Goal: Download file/media

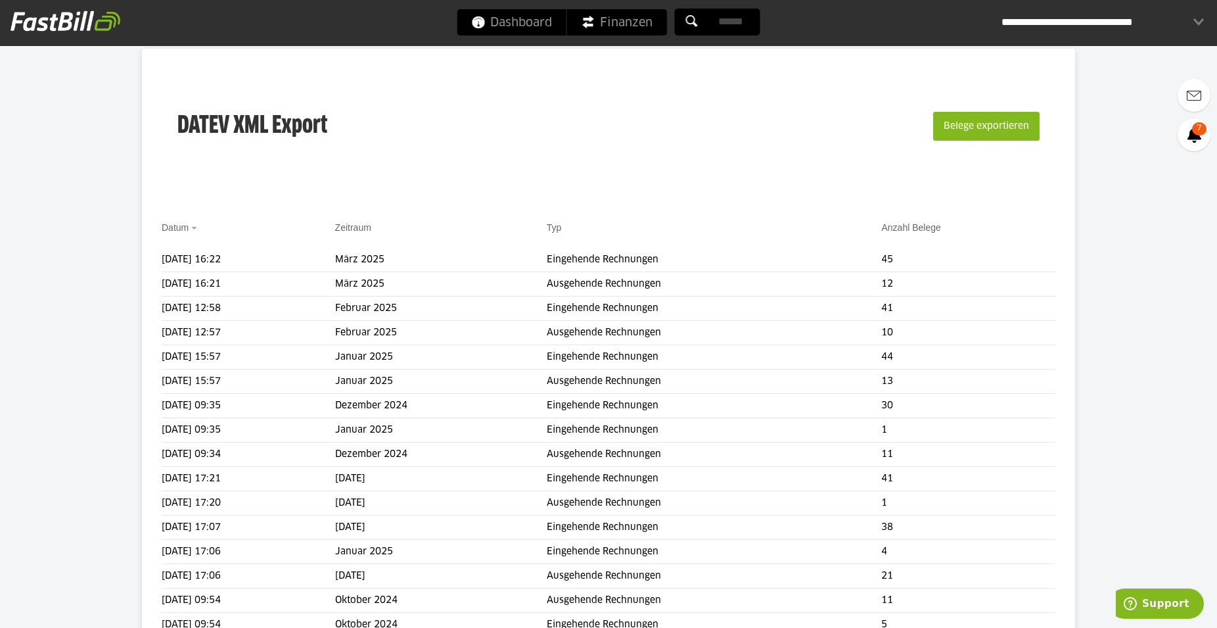
scroll to position [201, 0]
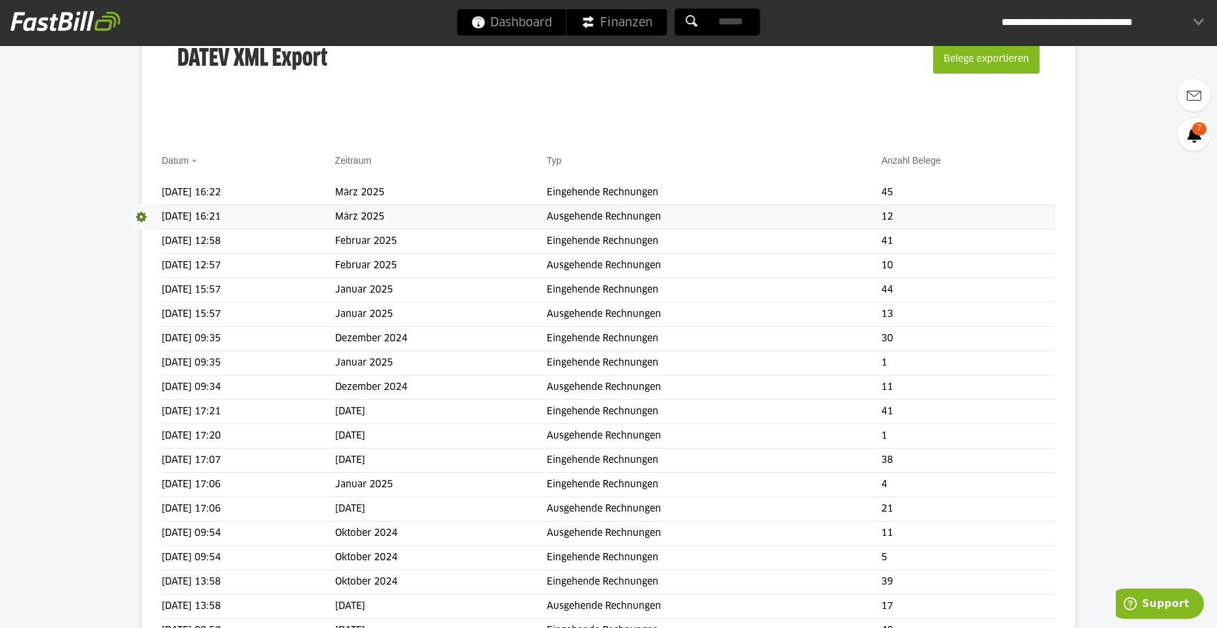
click at [226, 215] on td "[DATE] 16:21" at bounding box center [248, 217] width 173 height 24
click at [140, 216] on span at bounding box center [145, 217] width 33 height 26
click at [147, 231] on link "Download" at bounding box center [164, 234] width 70 height 15
click at [142, 188] on span at bounding box center [145, 192] width 33 height 26
click at [141, 189] on span "Download" at bounding box center [145, 192] width 33 height 26
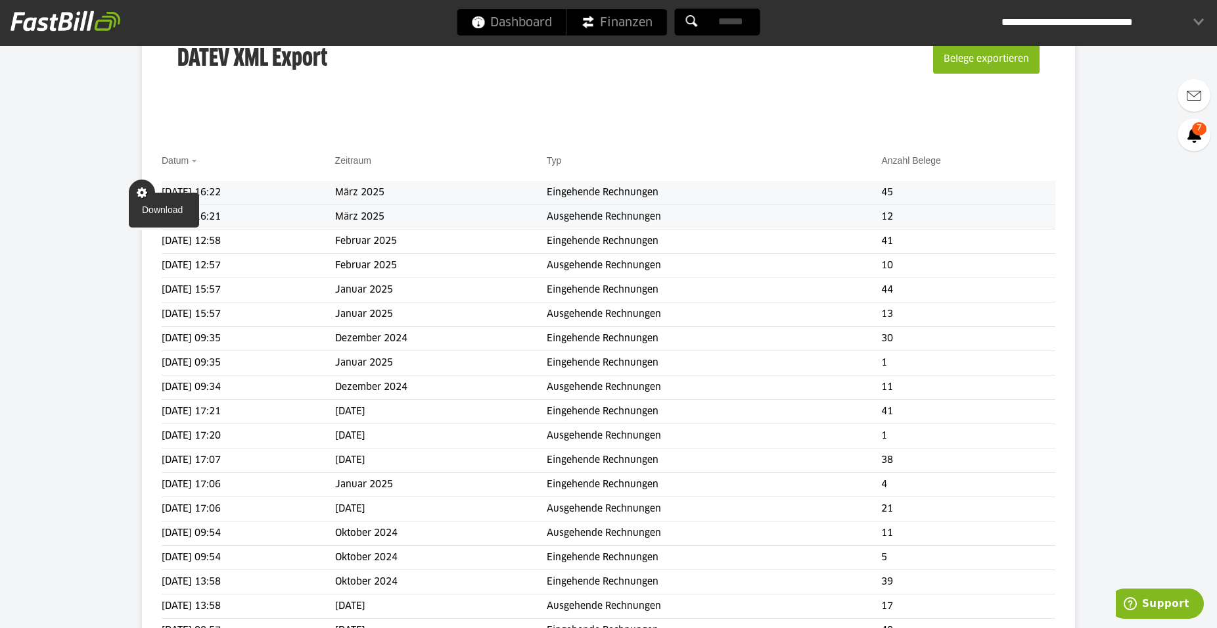
click at [143, 205] on span at bounding box center [142, 192] width 26 height 26
click at [145, 209] on link "Download" at bounding box center [164, 209] width 70 height 15
drag, startPoint x: 99, startPoint y: 258, endPoint x: 78, endPoint y: 261, distance: 21.3
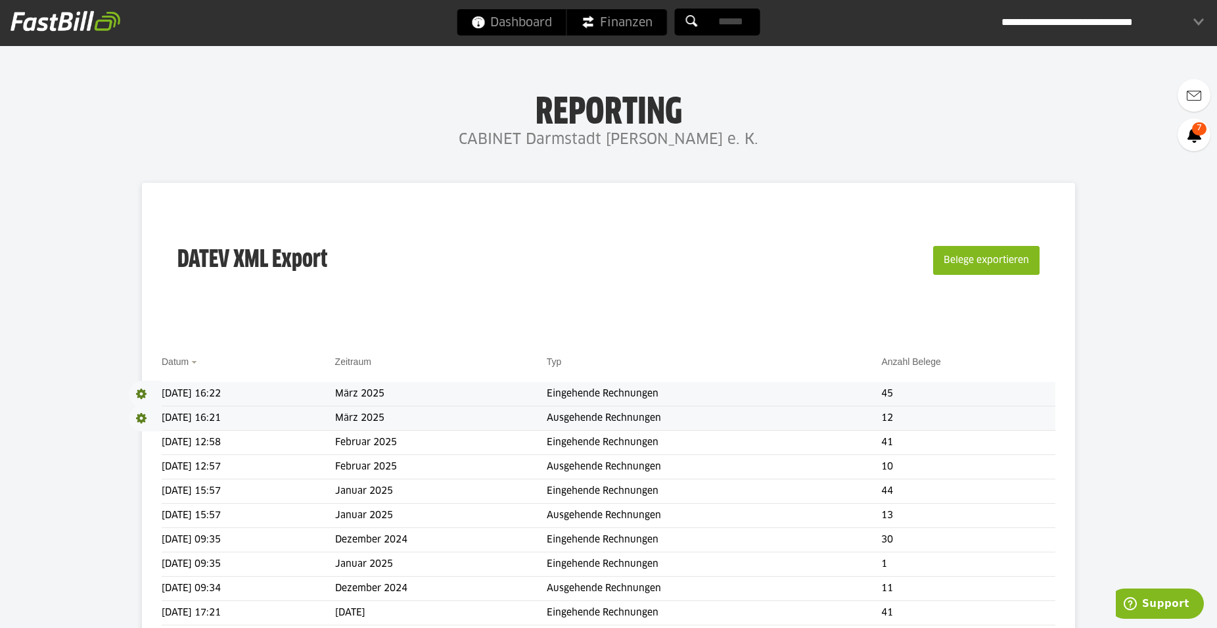
click at [1202, 25] on div "**********" at bounding box center [1102, 22] width 202 height 26
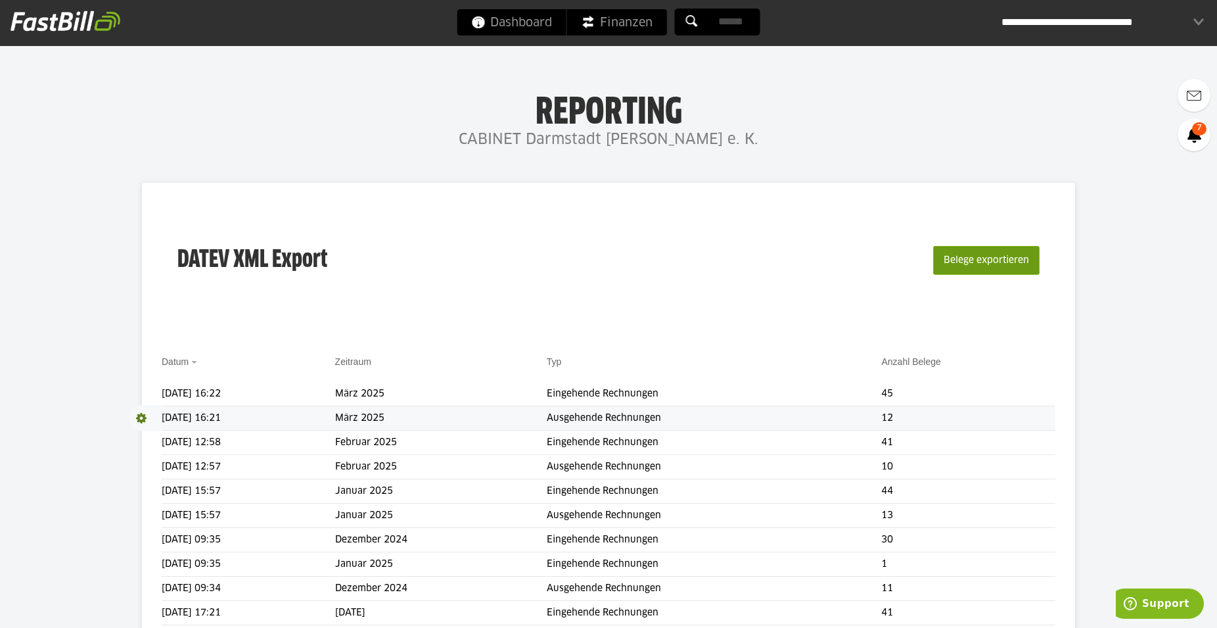
click at [999, 256] on button "Belege exportieren" at bounding box center [986, 260] width 106 height 29
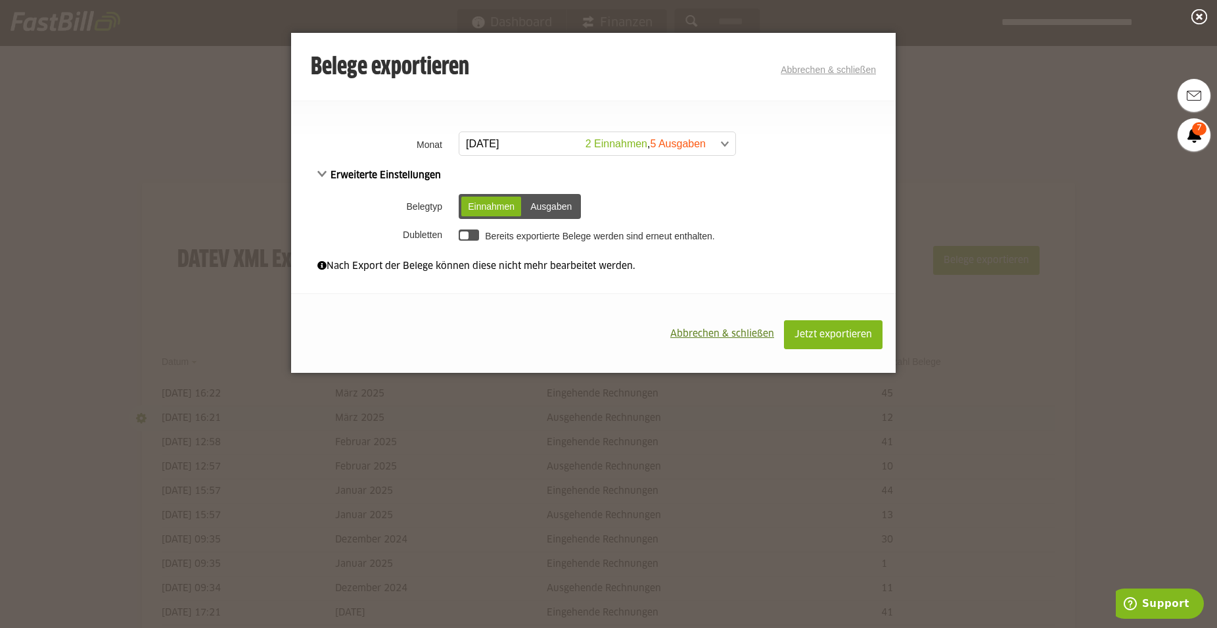
click at [726, 145] on span at bounding box center [591, 144] width 276 height 24
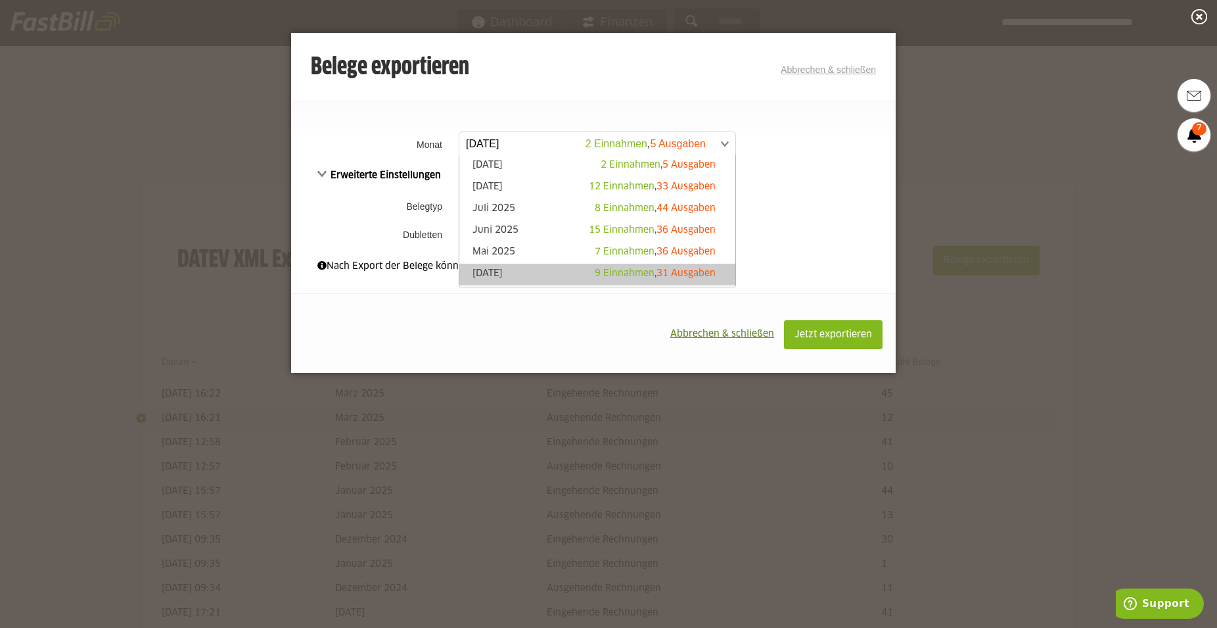
click at [498, 269] on link "[DATE] 9 Einnahmen , 31 Ausgaben" at bounding box center [597, 274] width 263 height 15
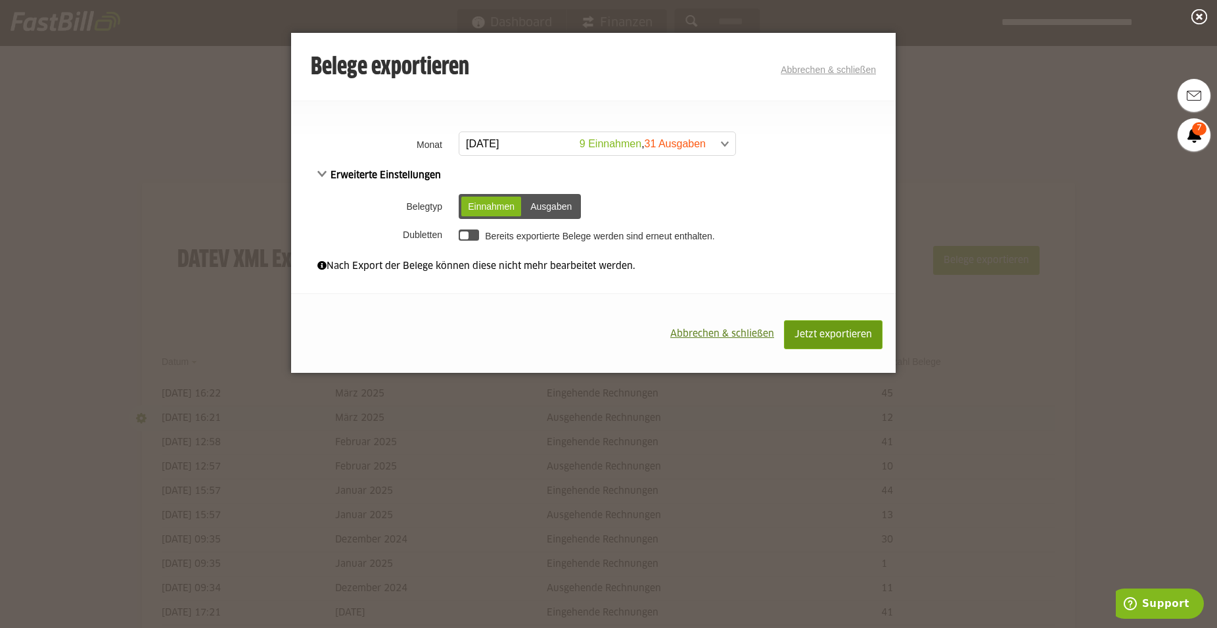
click at [839, 338] on span "Jetzt exportieren" at bounding box center [833, 334] width 78 height 9
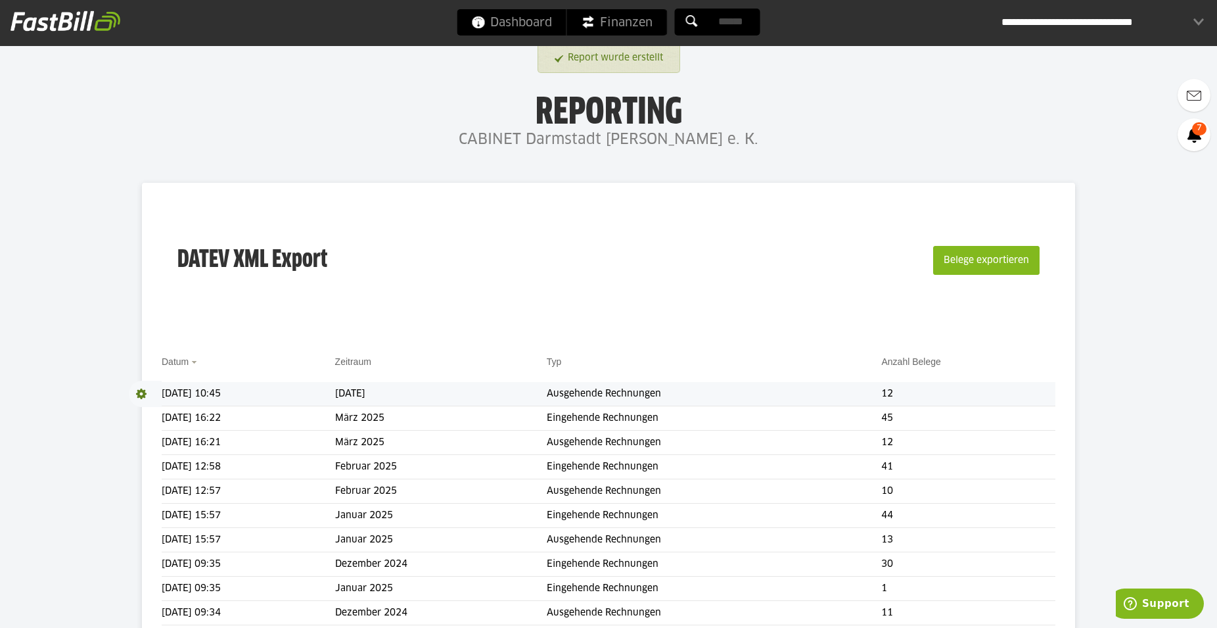
click at [141, 394] on span at bounding box center [145, 393] width 33 height 26
click at [150, 414] on link "Download" at bounding box center [164, 410] width 70 height 15
click at [810, 203] on div "DATEV XML Export Belege exportieren" at bounding box center [609, 268] width 894 height 132
click at [850, 223] on div "DATEV XML Export Belege exportieren" at bounding box center [609, 268] width 894 height 132
click at [971, 257] on button "Belege exportieren" at bounding box center [986, 260] width 106 height 29
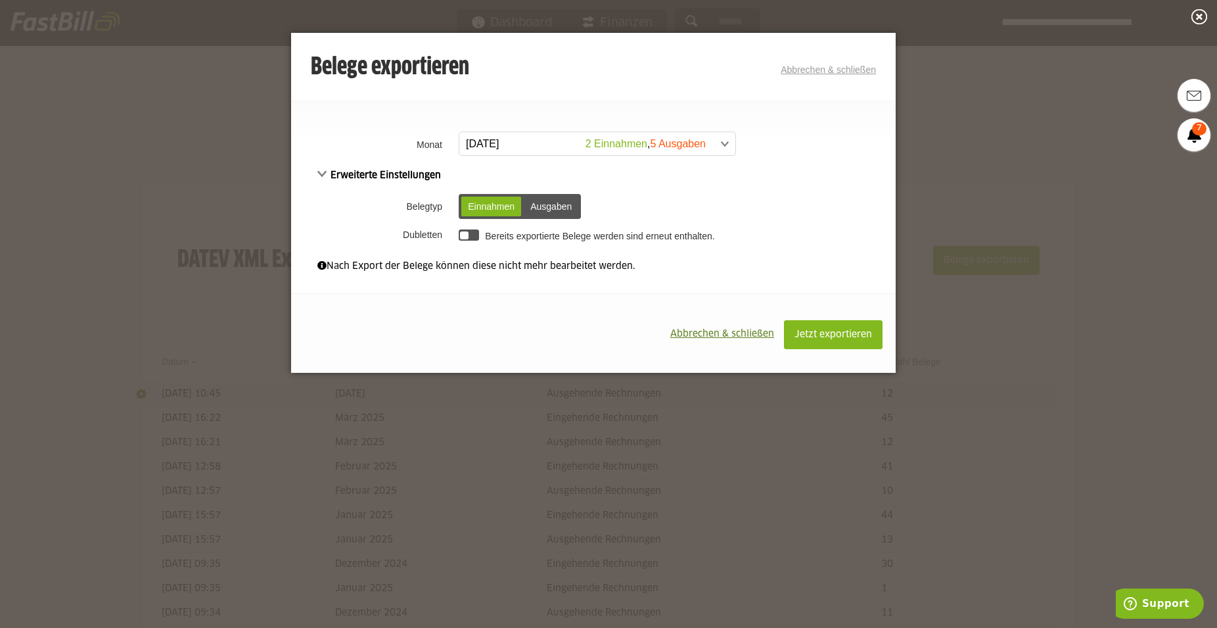
click at [557, 209] on div "Ausgaben" at bounding box center [551, 206] width 55 height 20
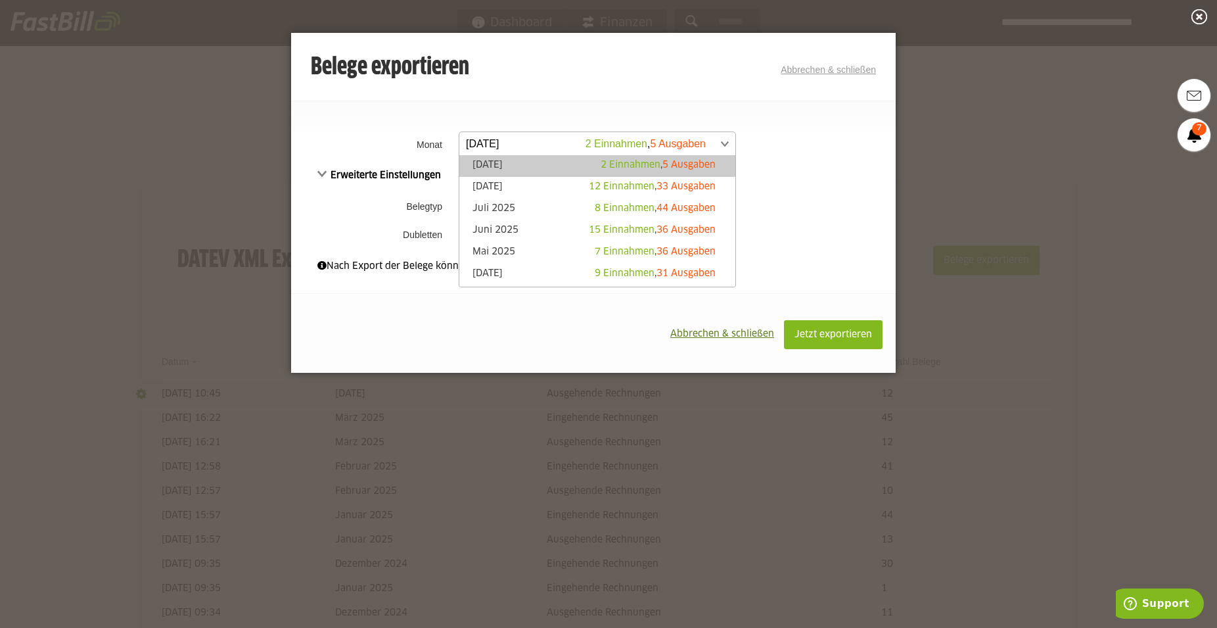
click at [723, 144] on span at bounding box center [591, 144] width 276 height 24
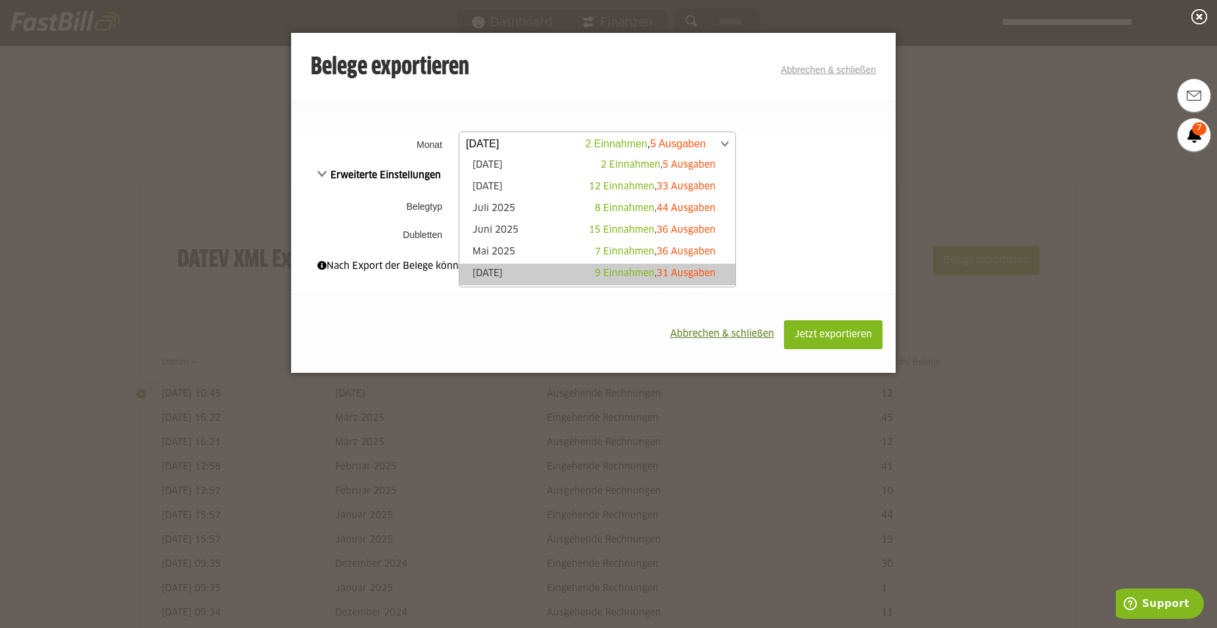
click at [509, 269] on link "[DATE] 9 Einnahmen , 31 Ausgaben" at bounding box center [597, 274] width 263 height 15
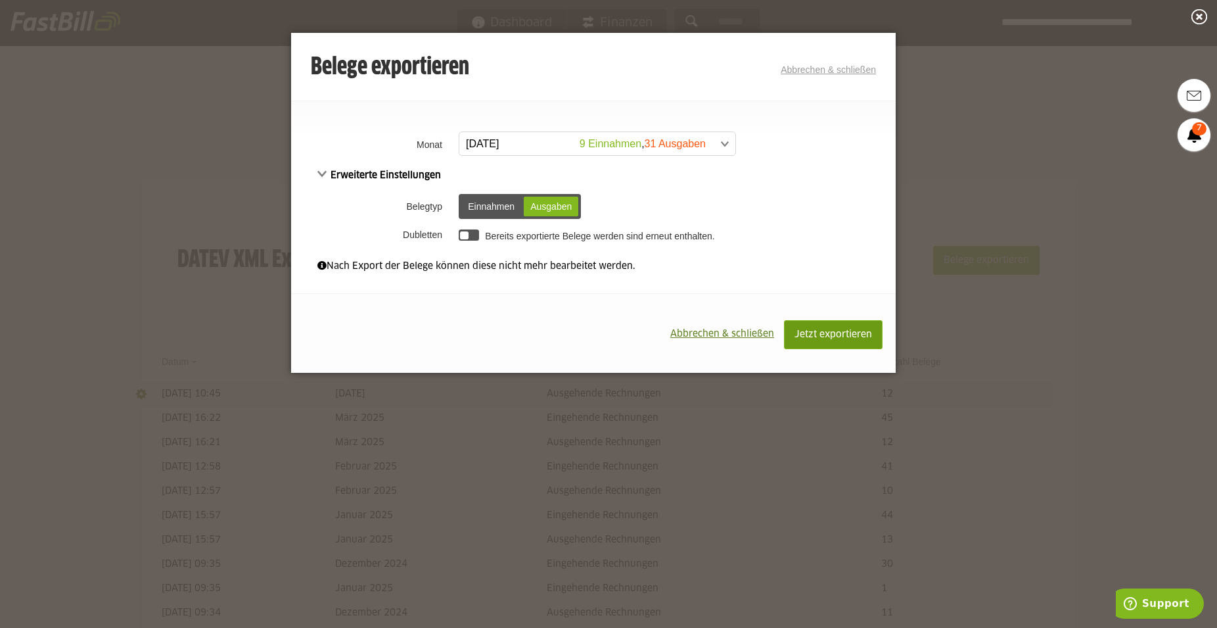
click at [854, 333] on span "Jetzt exportieren" at bounding box center [833, 334] width 78 height 9
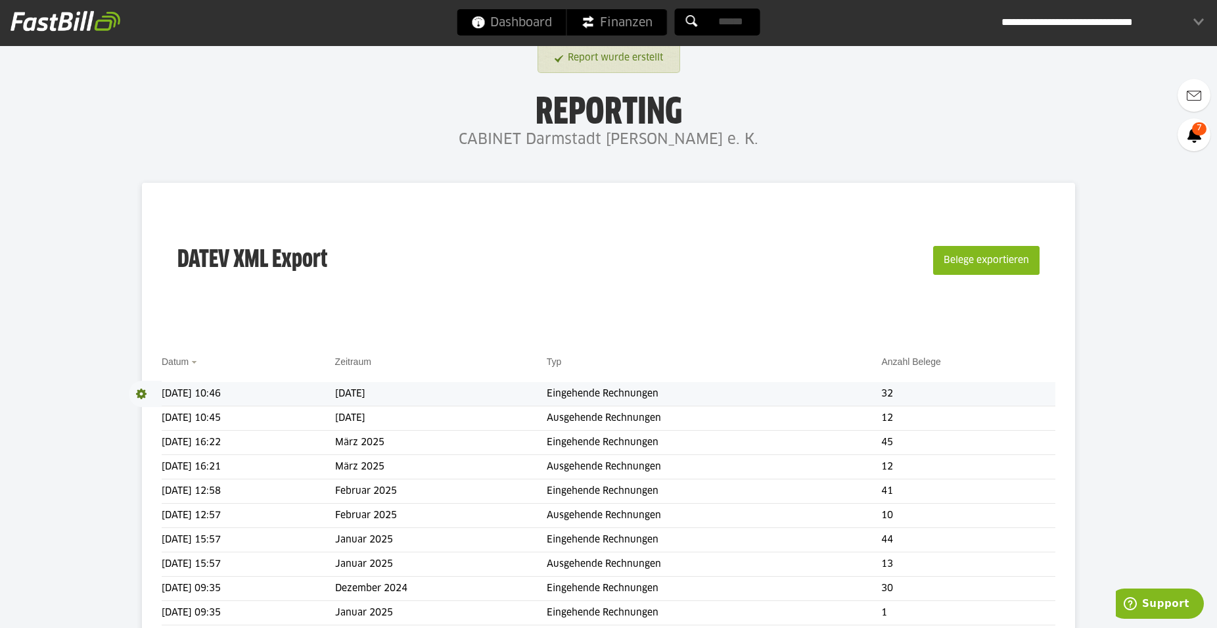
click at [139, 391] on span at bounding box center [145, 393] width 33 height 26
click at [165, 411] on link "Download" at bounding box center [164, 410] width 70 height 15
click at [1201, 27] on div "**********" at bounding box center [1102, 22] width 202 height 26
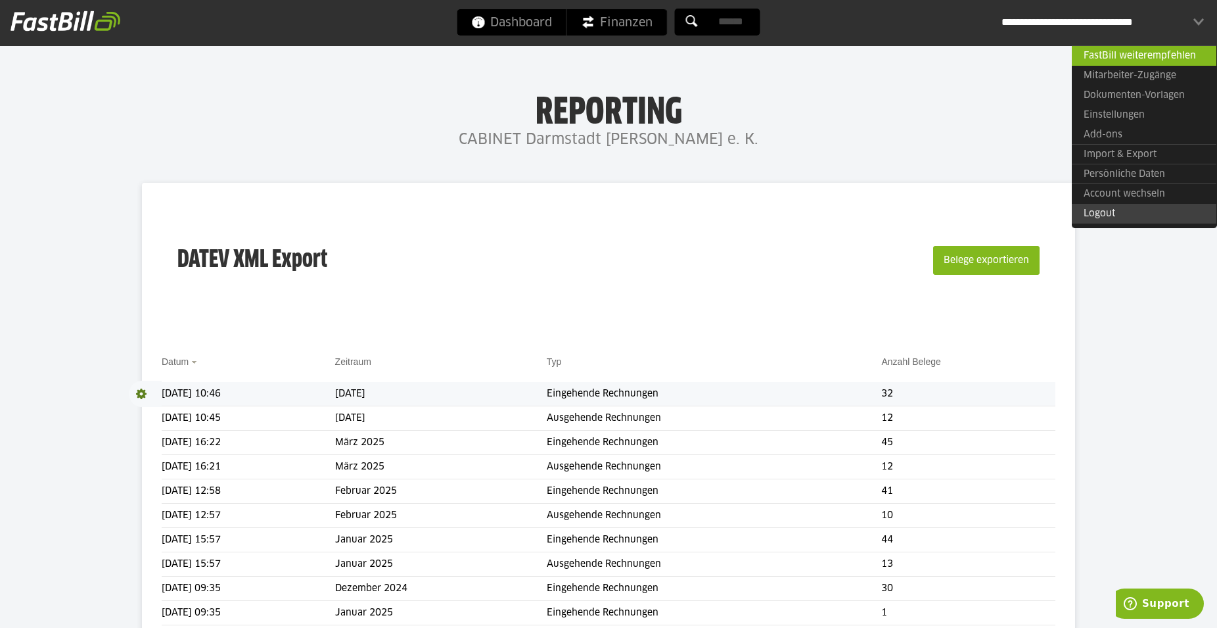
click at [1104, 215] on link "Logout" at bounding box center [1144, 214] width 145 height 20
